Goal: Transaction & Acquisition: Download file/media

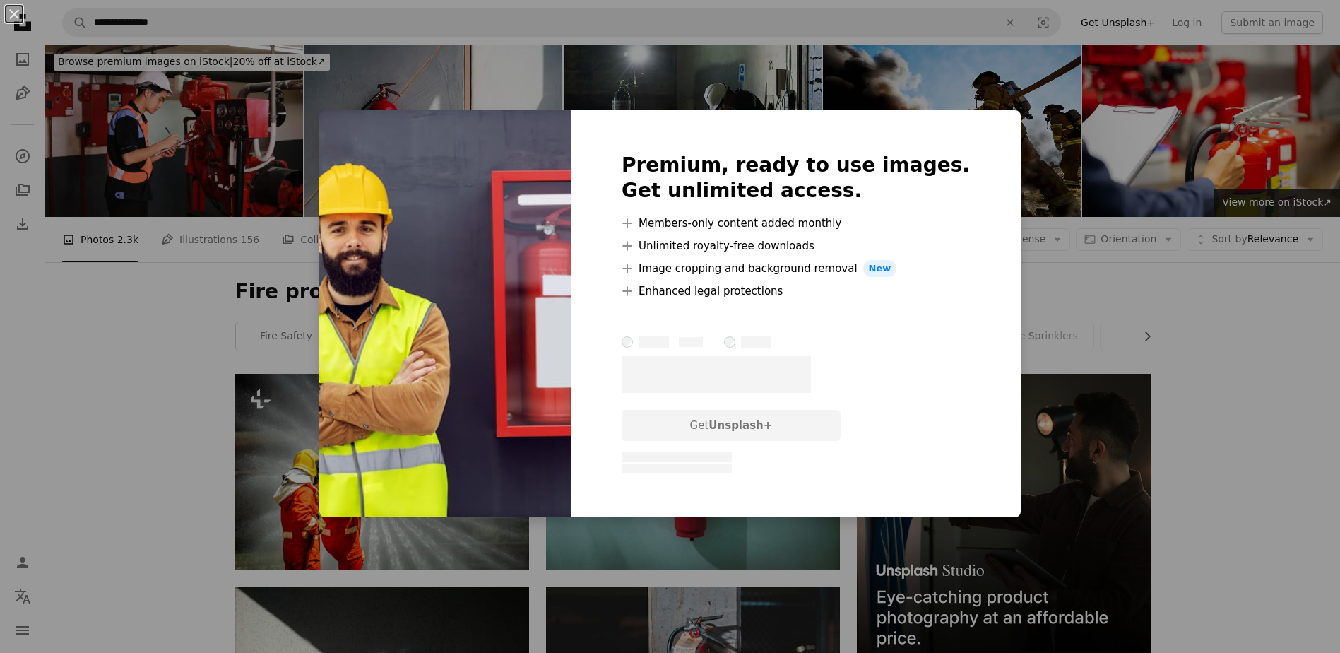
scroll to position [3673, 0]
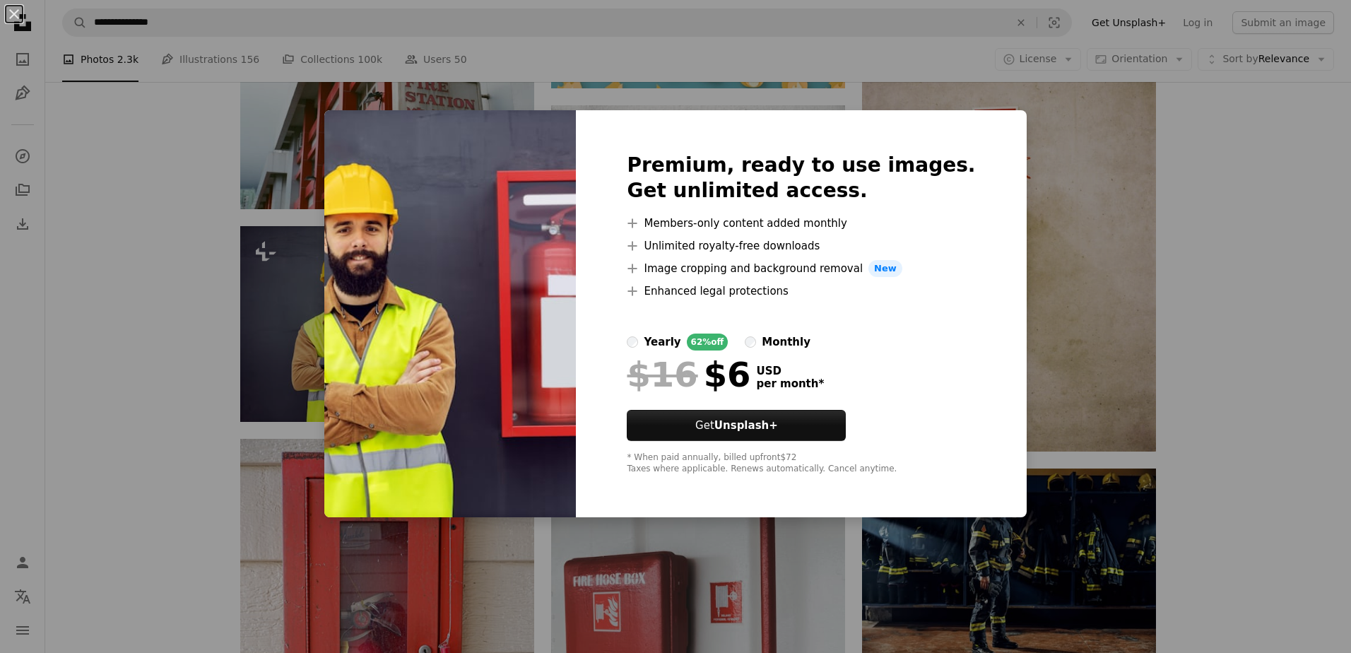
click at [1221, 159] on div "An X shape Premium, ready to use images. Get unlimited access. A plus sign Memb…" at bounding box center [675, 326] width 1351 height 653
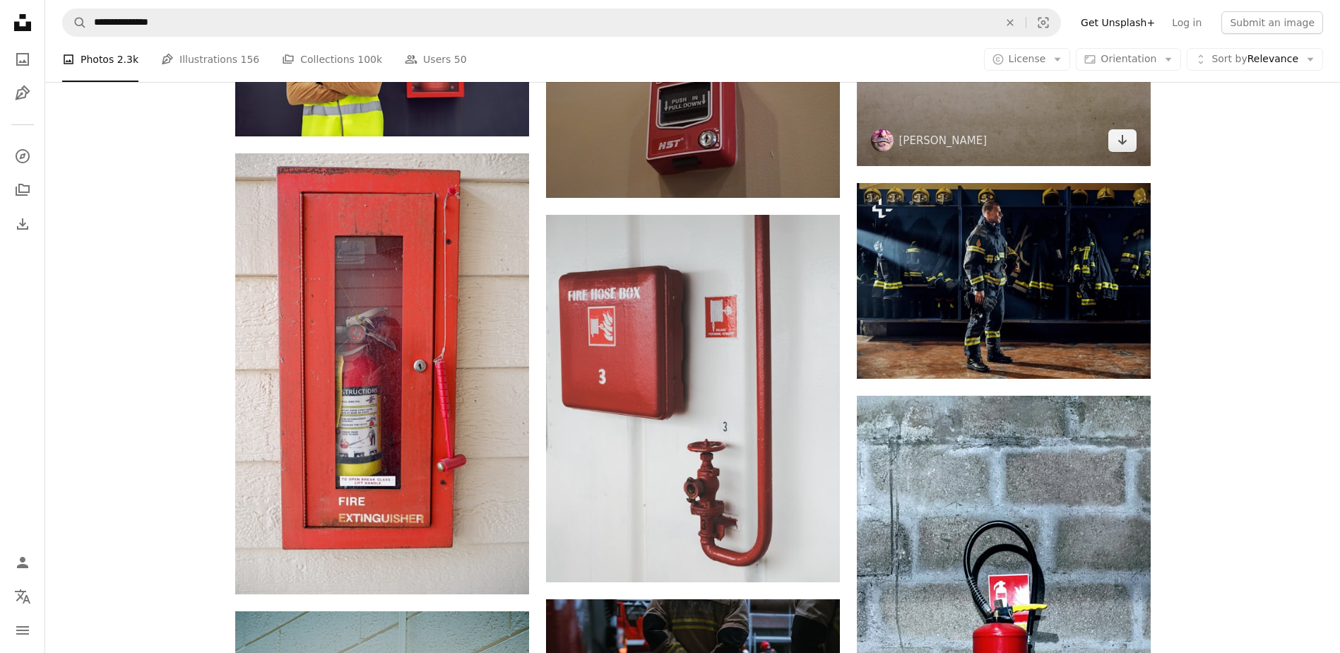
scroll to position [4097, 0]
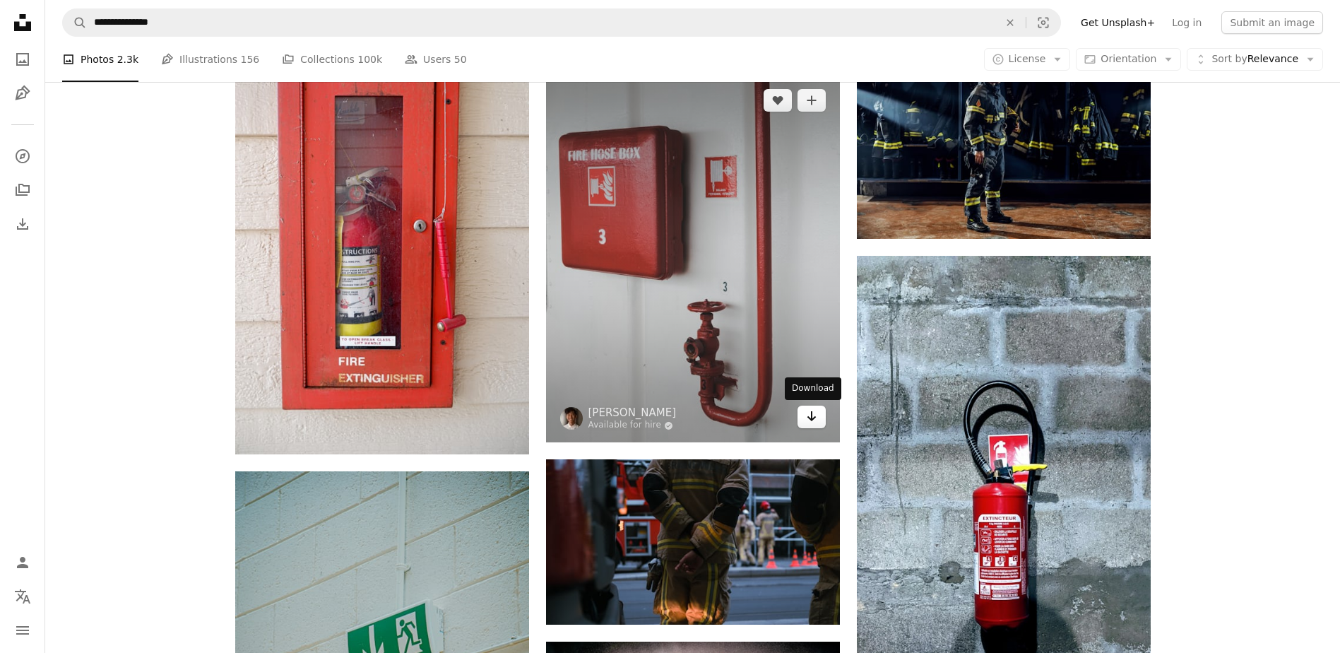
click at [809, 421] on icon "Arrow pointing down" at bounding box center [811, 416] width 11 height 17
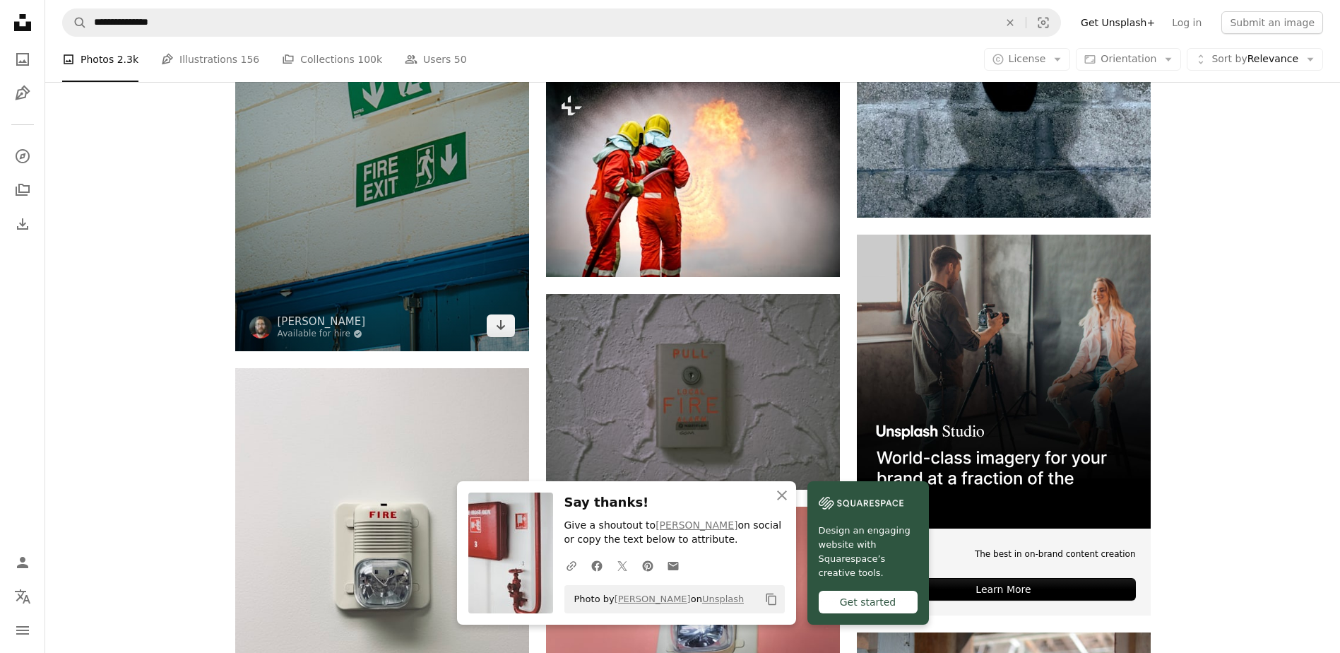
scroll to position [4662, 0]
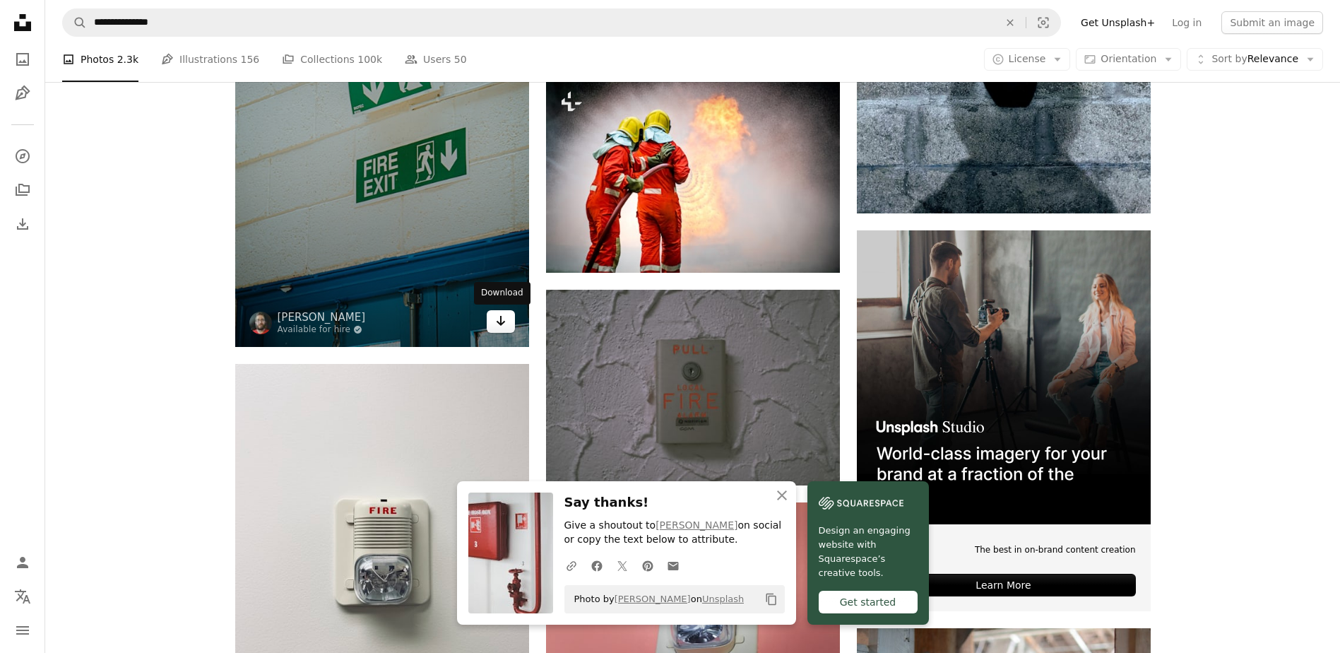
click at [504, 327] on icon "Arrow pointing down" at bounding box center [500, 320] width 11 height 17
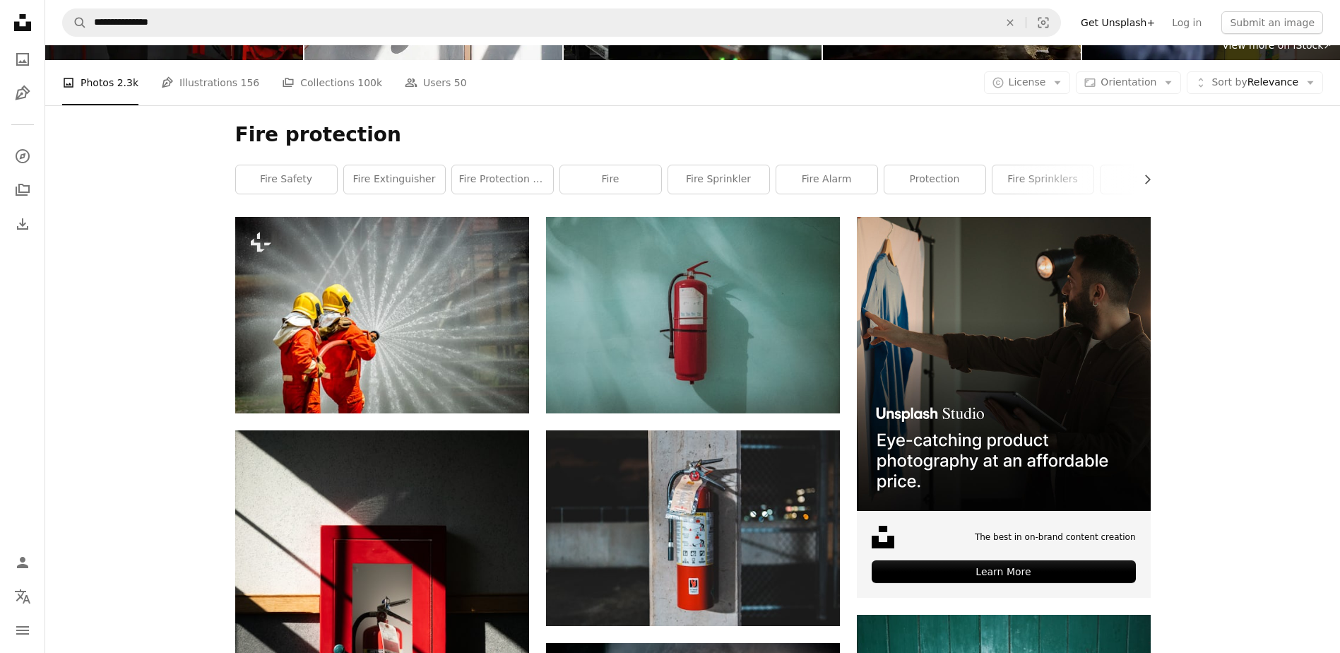
scroll to position [0, 0]
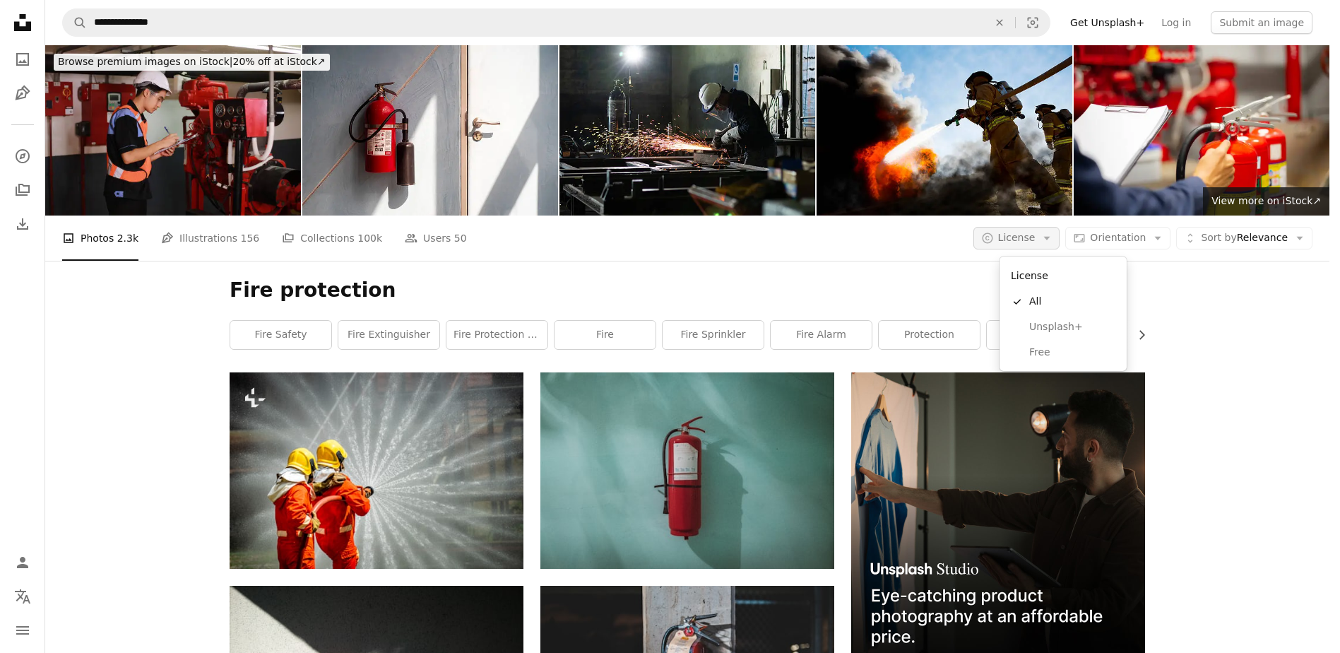
click at [1022, 249] on button "A copyright icon © License Arrow down" at bounding box center [1016, 238] width 87 height 23
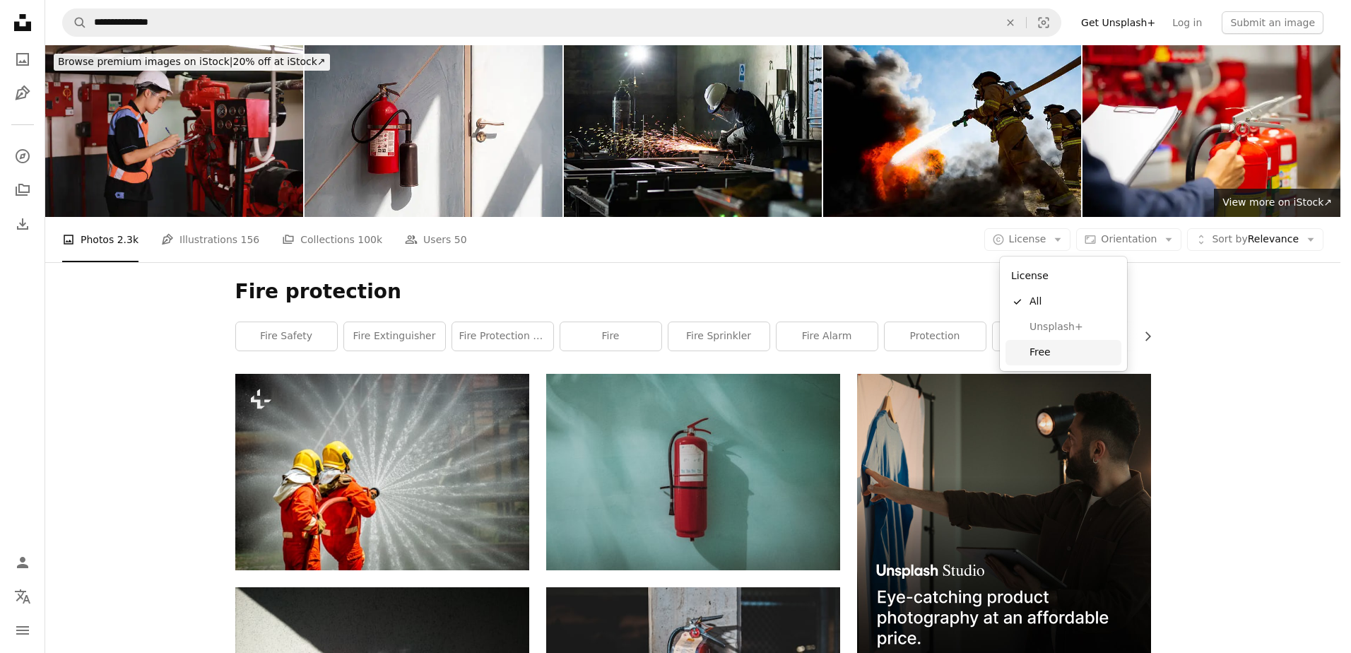
click at [1023, 348] on link "Free" at bounding box center [1063, 352] width 116 height 25
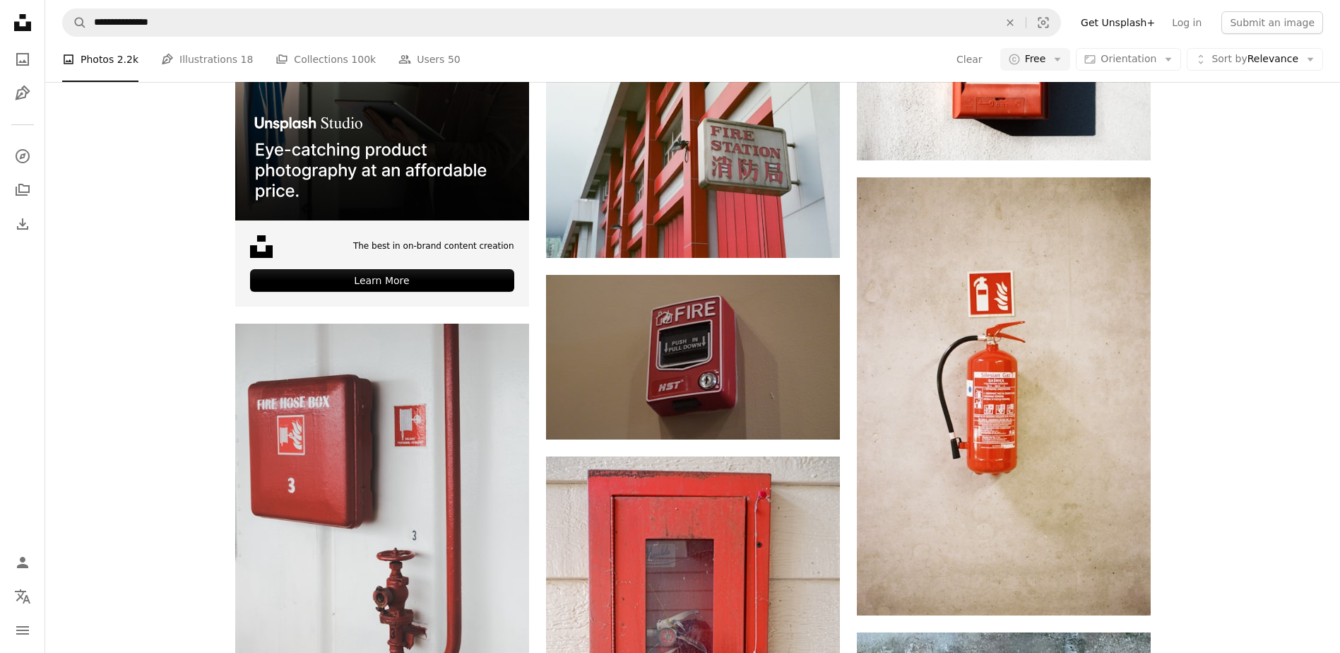
scroll to position [3108, 0]
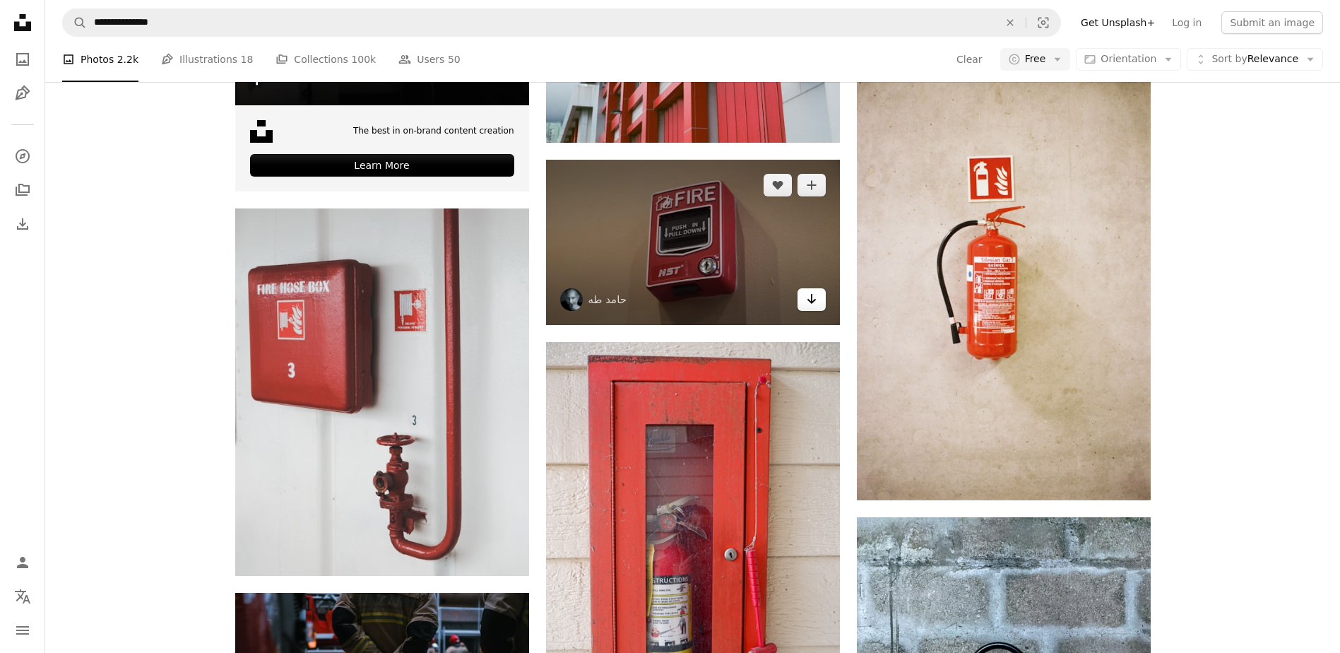
click at [816, 302] on icon "Arrow pointing down" at bounding box center [811, 298] width 11 height 17
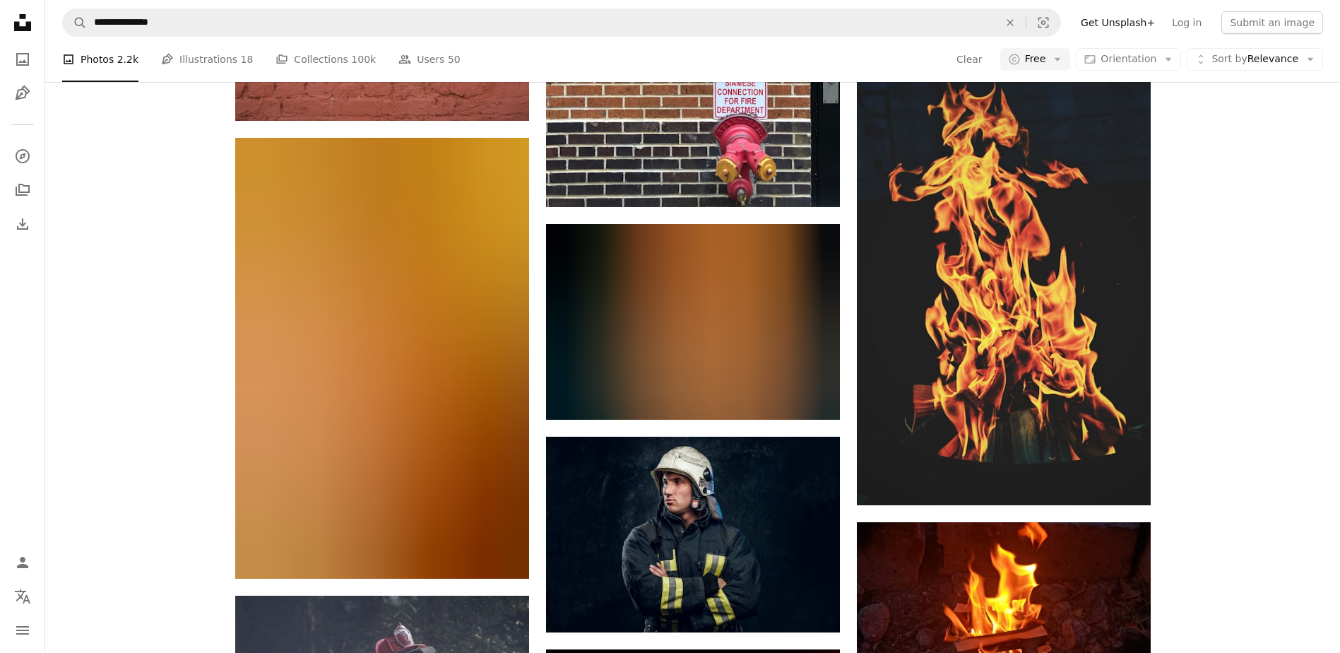
scroll to position [15115, 0]
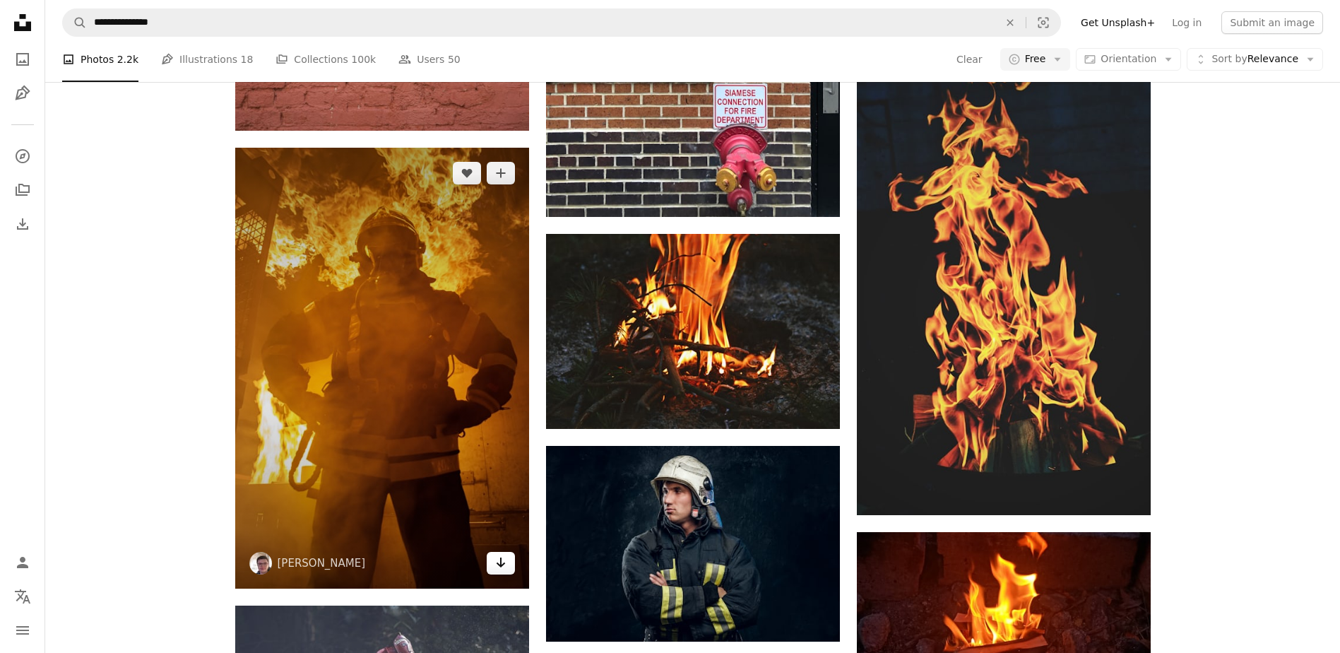
click at [493, 570] on link "Arrow pointing down" at bounding box center [501, 563] width 28 height 23
